Goal: Task Accomplishment & Management: Complete application form

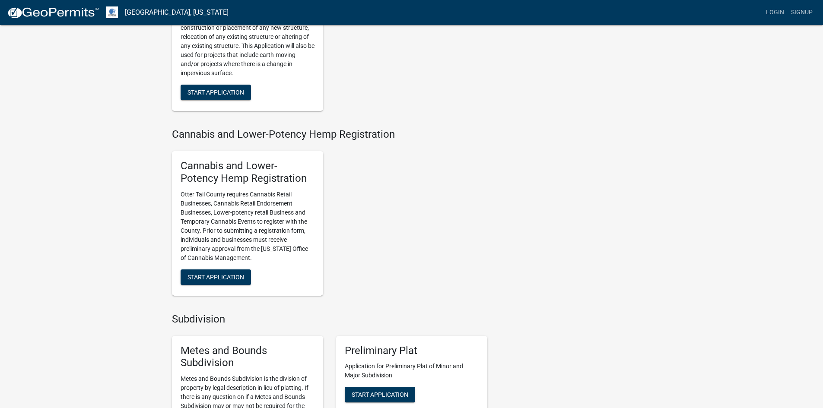
scroll to position [691, 0]
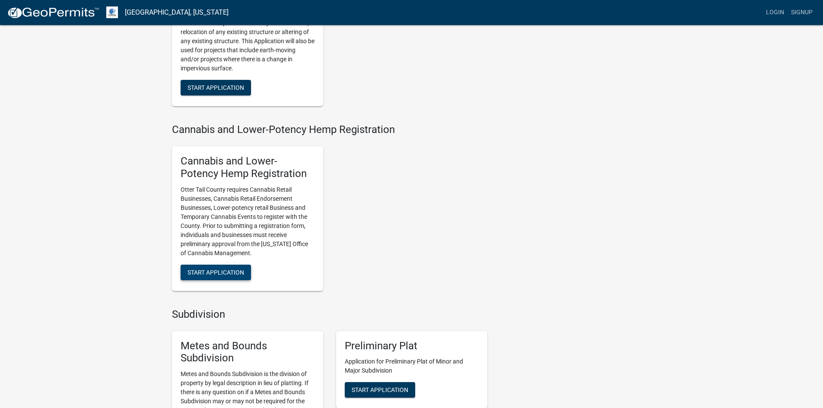
click at [221, 272] on span "Start Application" at bounding box center [215, 272] width 57 height 7
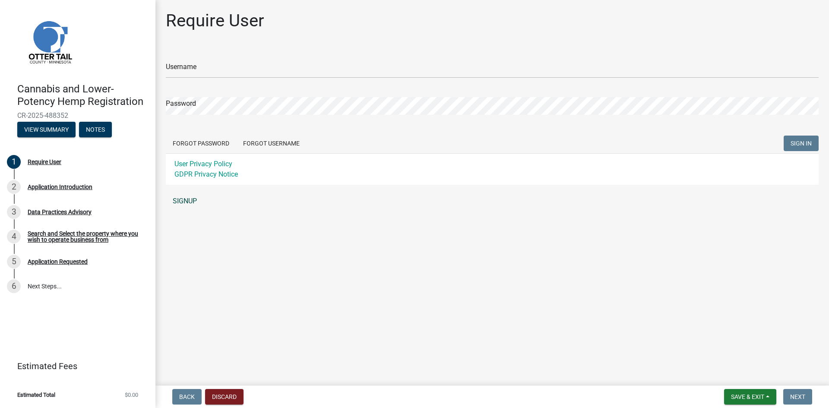
click at [184, 199] on link "SIGNUP" at bounding box center [492, 201] width 653 height 17
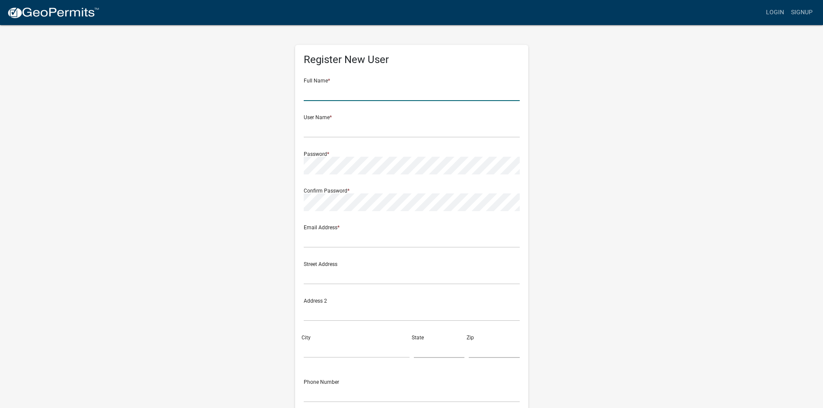
click at [352, 95] on input "text" at bounding box center [412, 92] width 216 height 18
type input "[PERSON_NAME]"
type input "kidoyle"
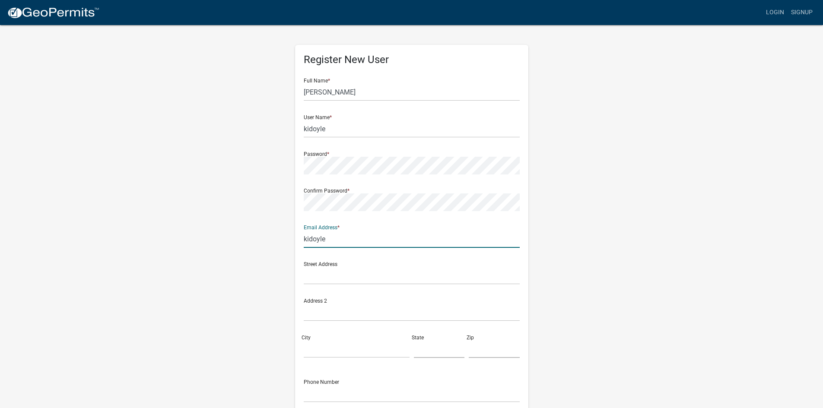
type input "[EMAIL_ADDRESS][DOMAIN_NAME]"
type input "[STREET_ADDRESS]"
type input "Fergus Falls"
type input "[US_STATE]"
type input "56537"
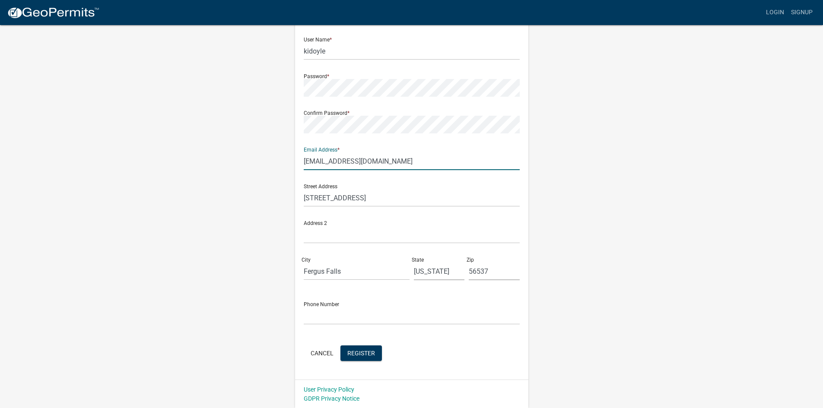
scroll to position [78, 0]
click at [351, 312] on input "text" at bounding box center [412, 316] width 216 height 18
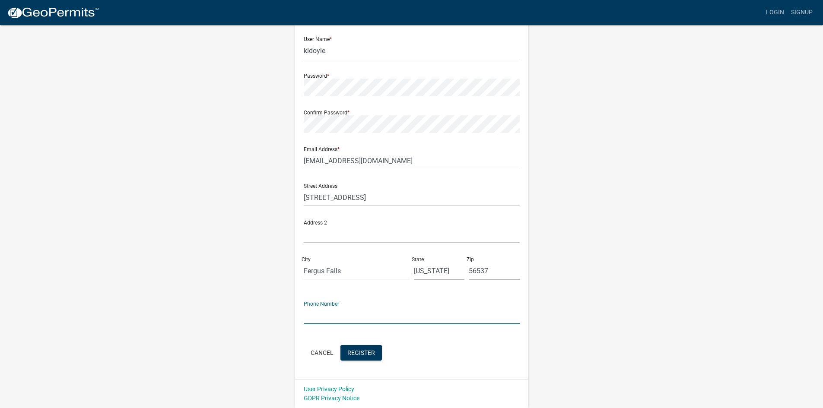
type input "2183716877"
click at [371, 355] on span "Register" at bounding box center [361, 352] width 28 height 7
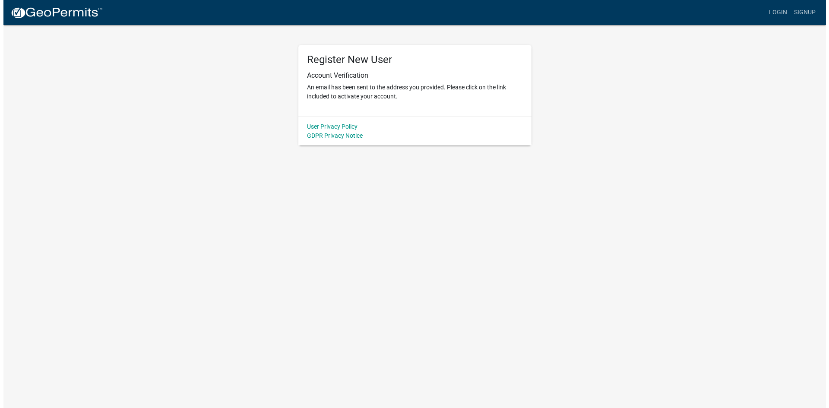
scroll to position [0, 0]
